Goal: Transaction & Acquisition: Purchase product/service

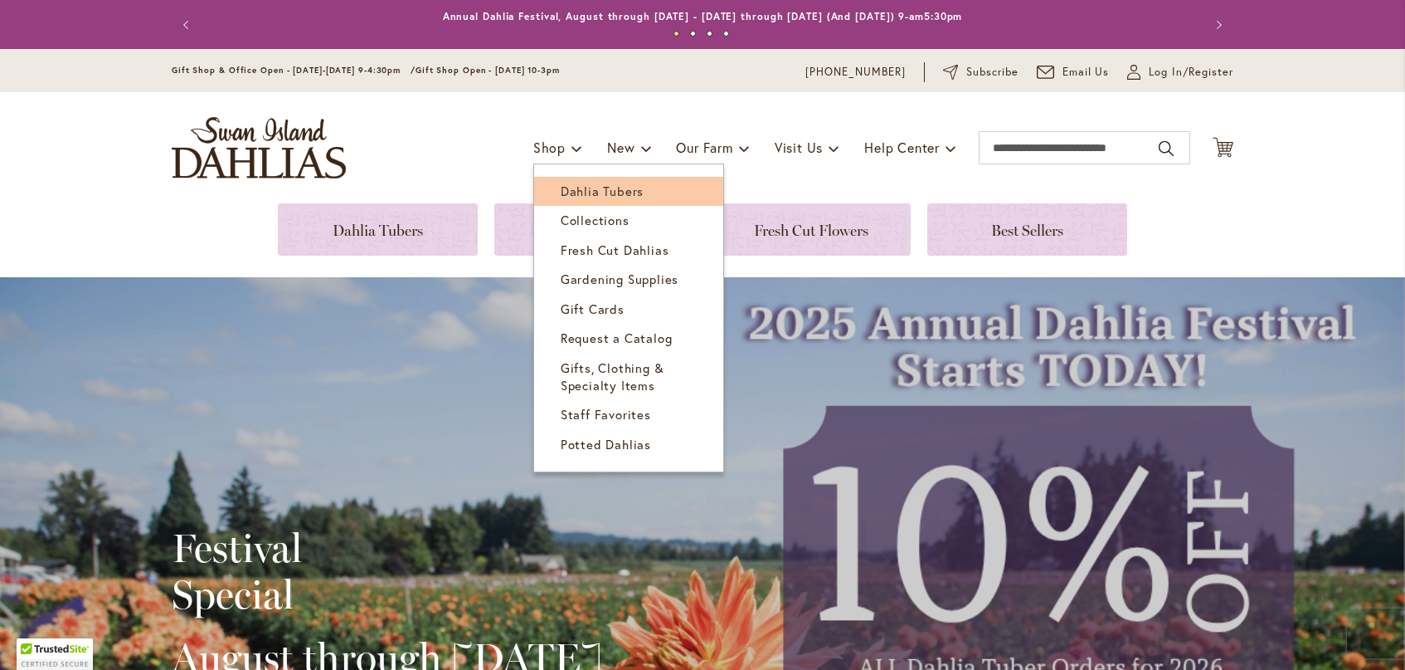
click at [563, 202] on link "Dahlia Tubers" at bounding box center [628, 191] width 189 height 29
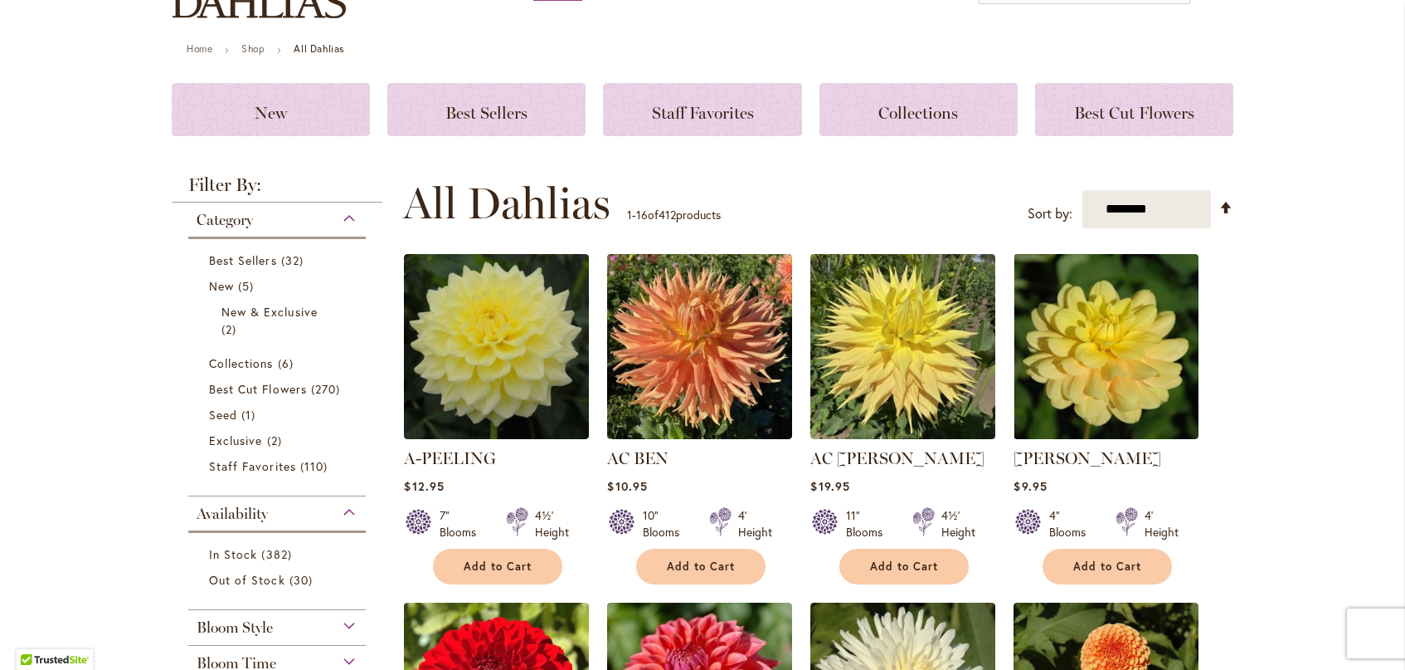
scroll to position [166, 0]
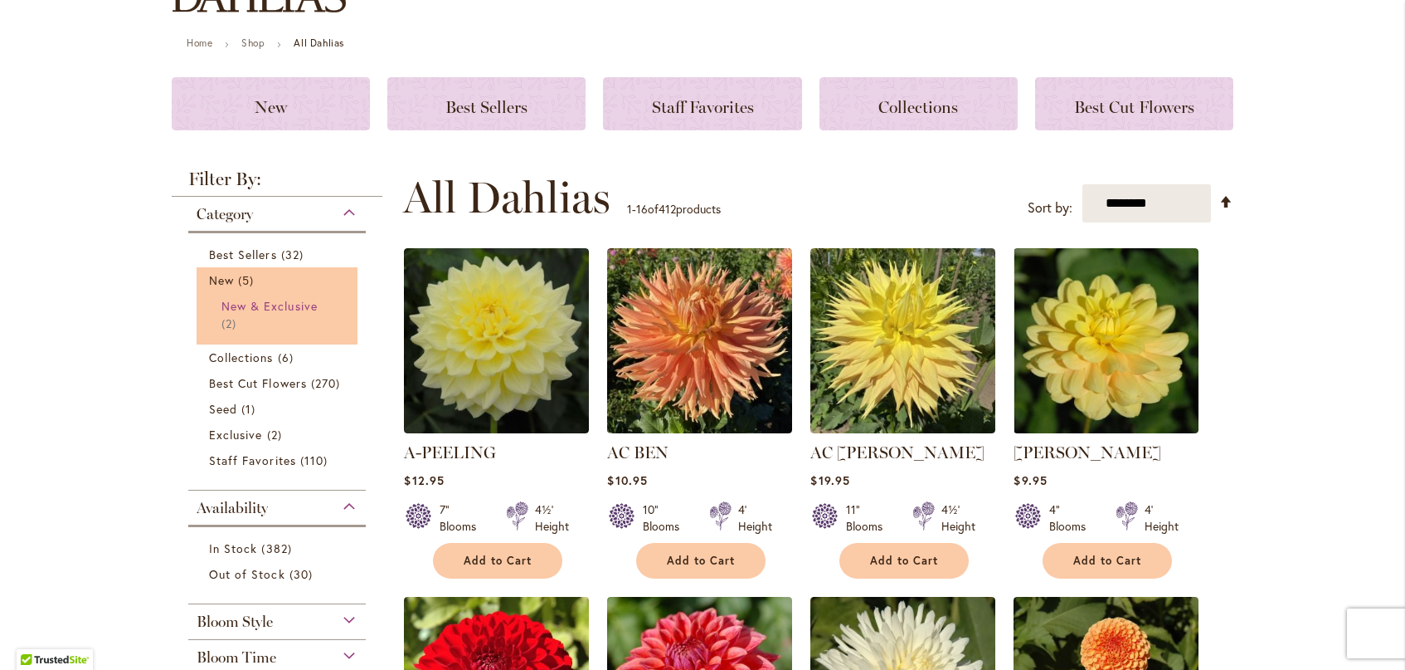
click at [313, 305] on link "New & Exclusive 2 items" at bounding box center [279, 314] width 115 height 35
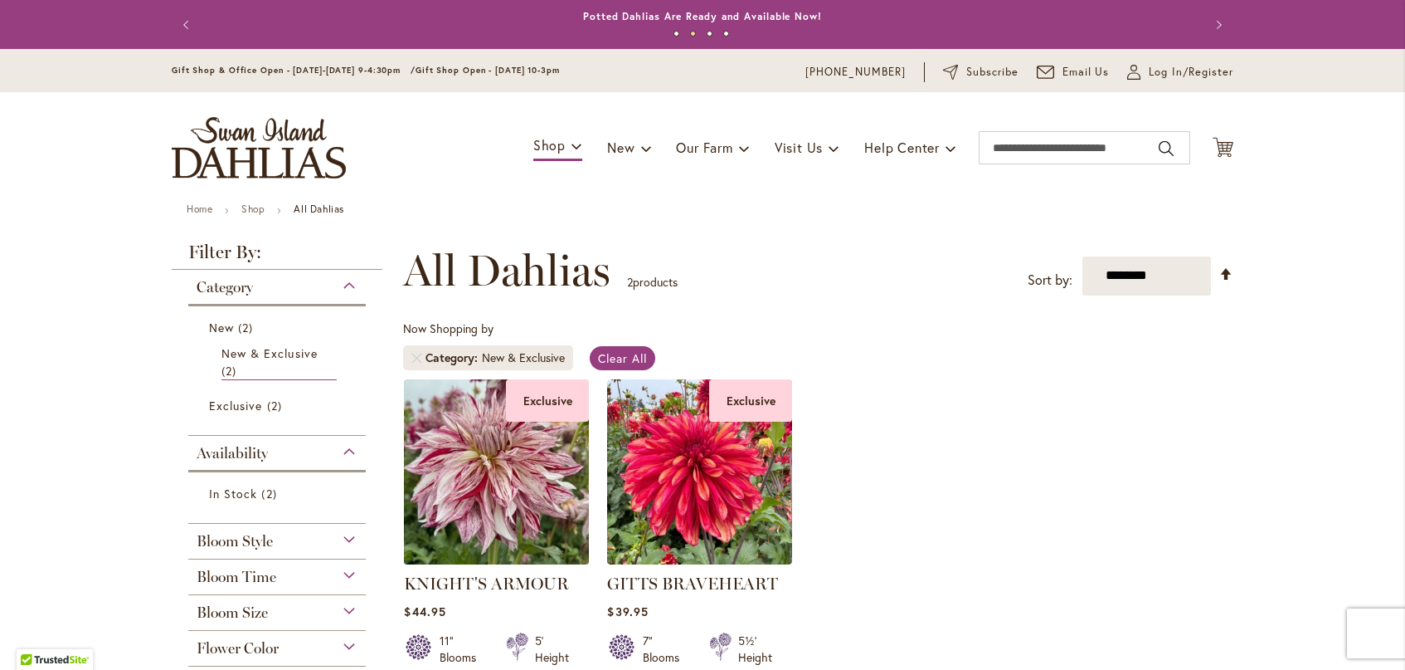
click at [444, 524] on img at bounding box center [497, 471] width 194 height 194
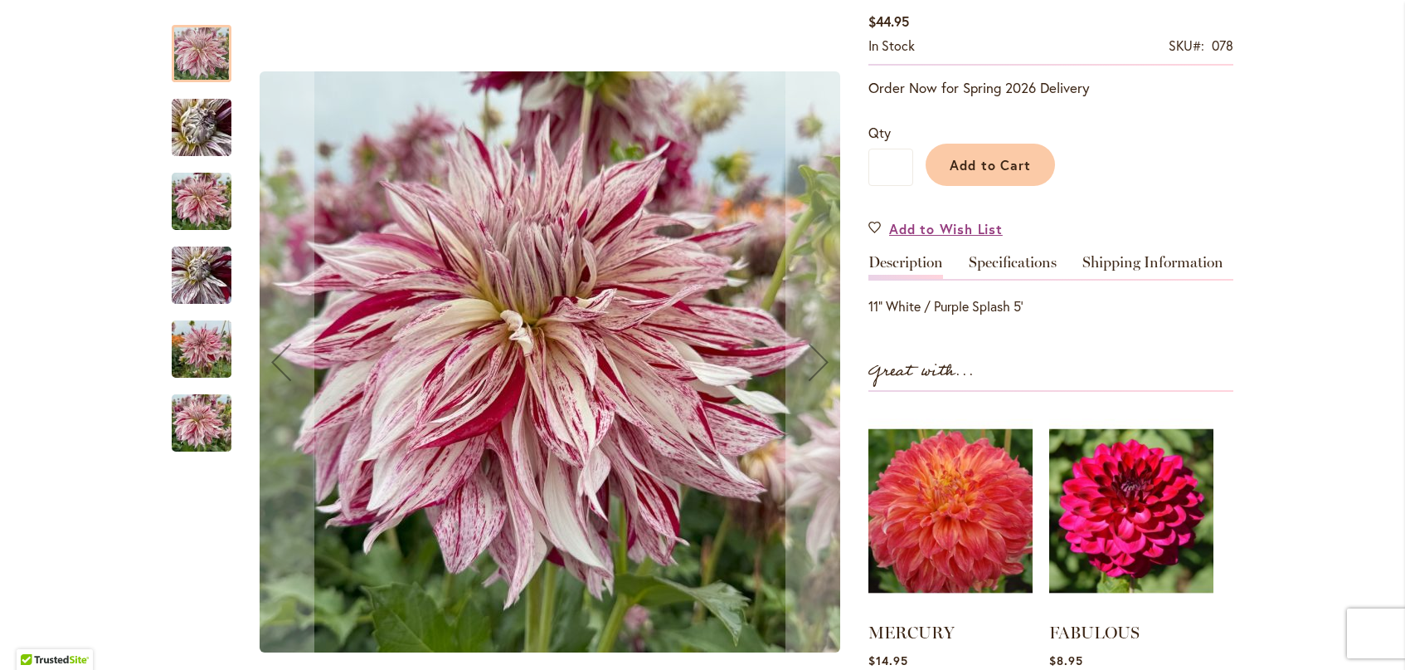
scroll to position [415, 0]
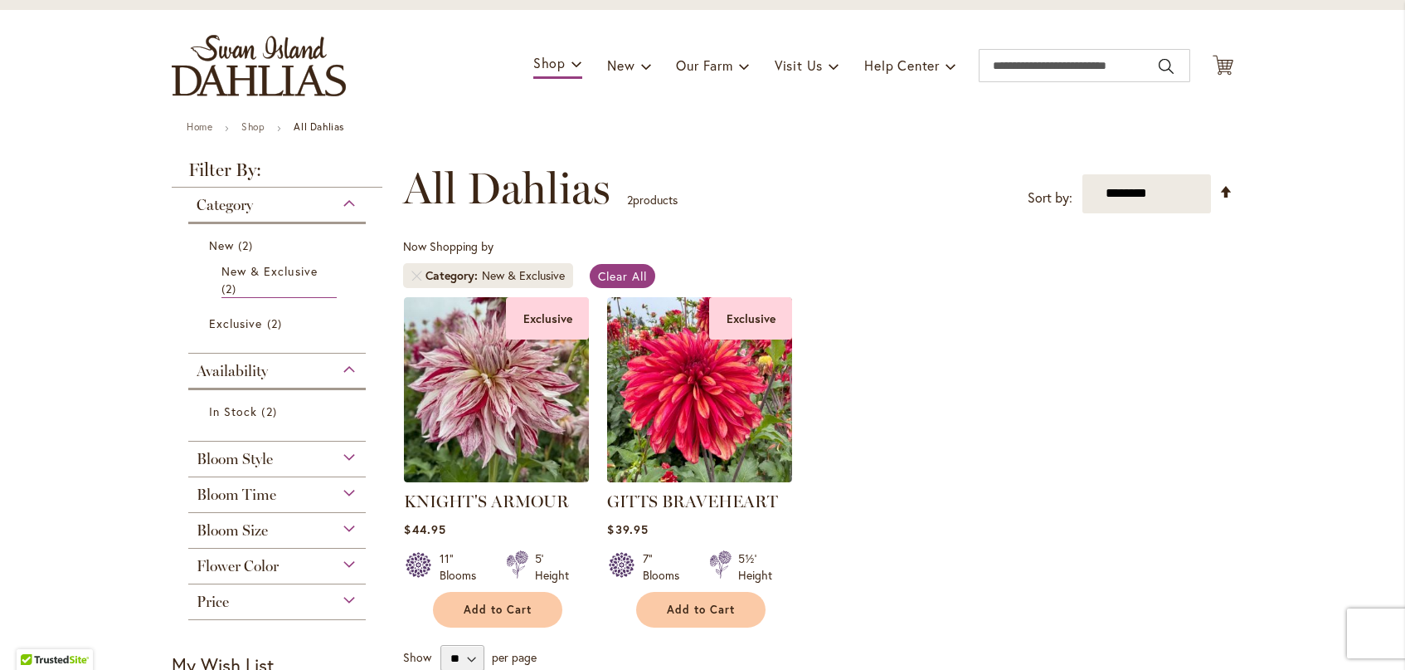
scroll to position [249, 0]
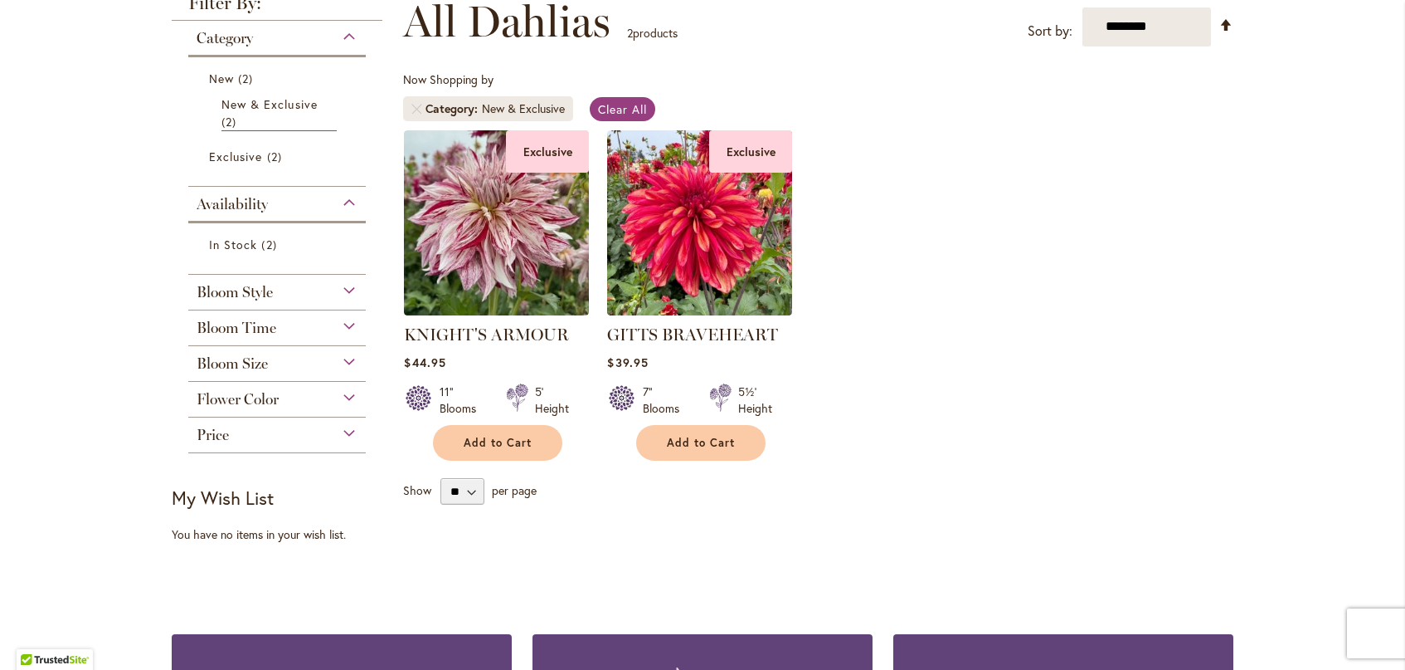
click at [274, 294] on div "Bloom Style" at bounding box center [277, 288] width 178 height 27
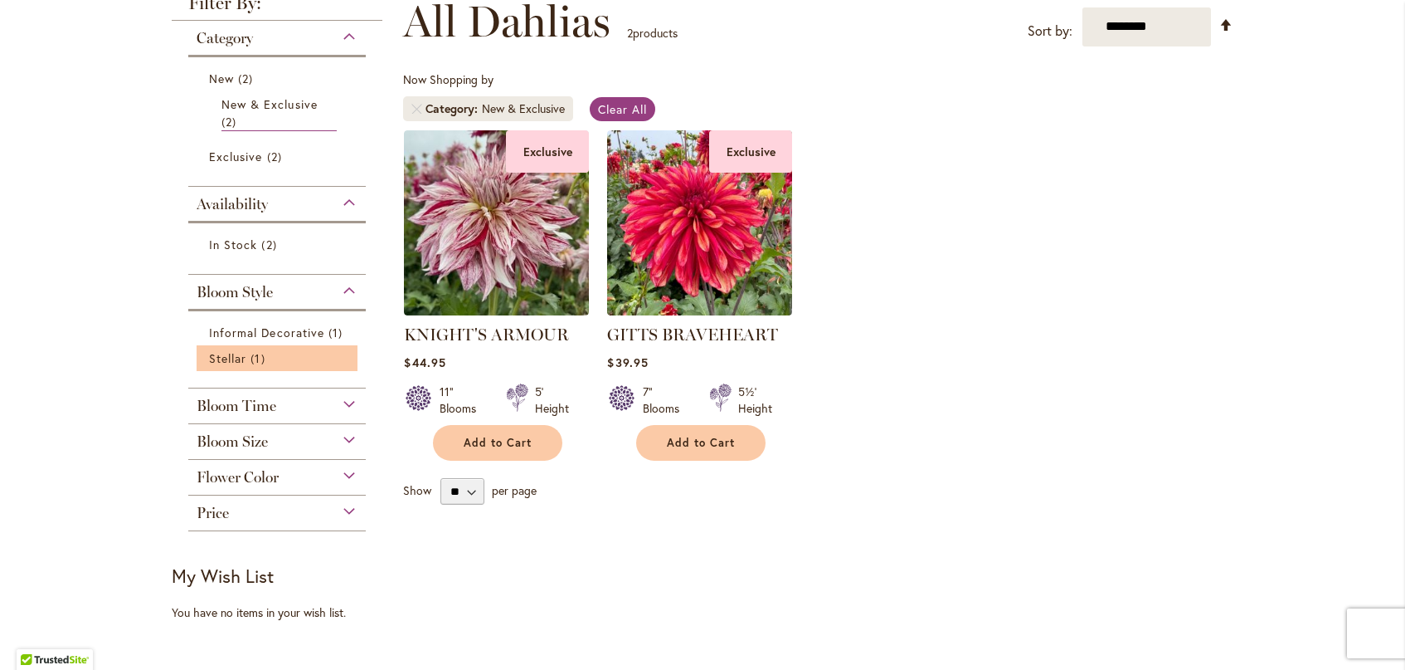
click at [214, 368] on li "Stellar 1 item" at bounding box center [277, 358] width 161 height 26
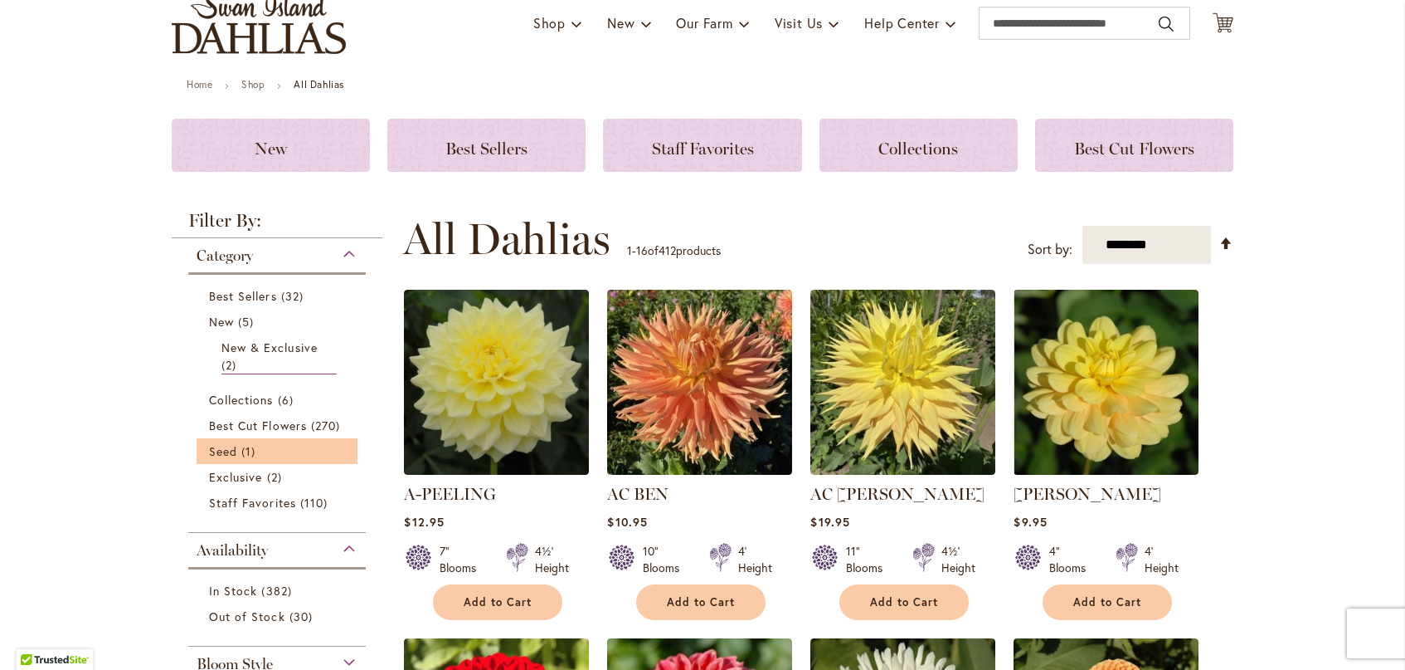
scroll to position [332, 0]
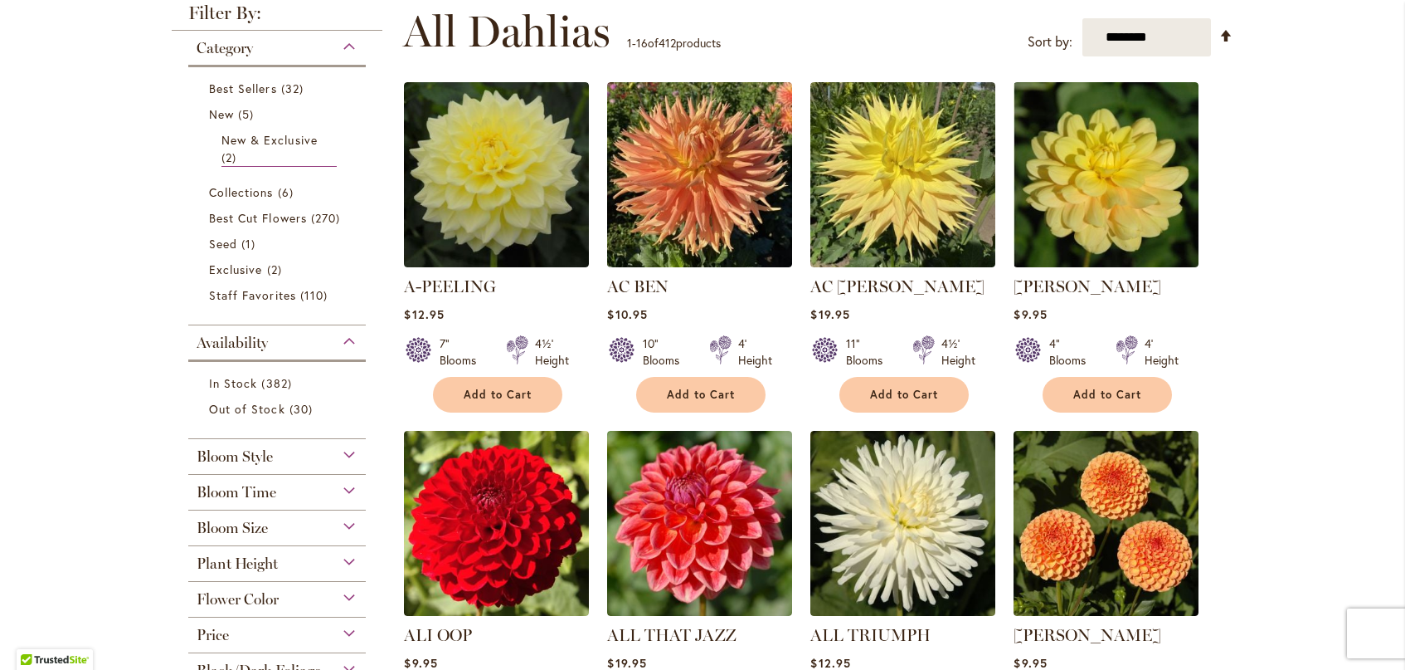
click at [311, 450] on div "Bloom Style" at bounding box center [277, 452] width 178 height 27
